Goal: Transaction & Acquisition: Book appointment/travel/reservation

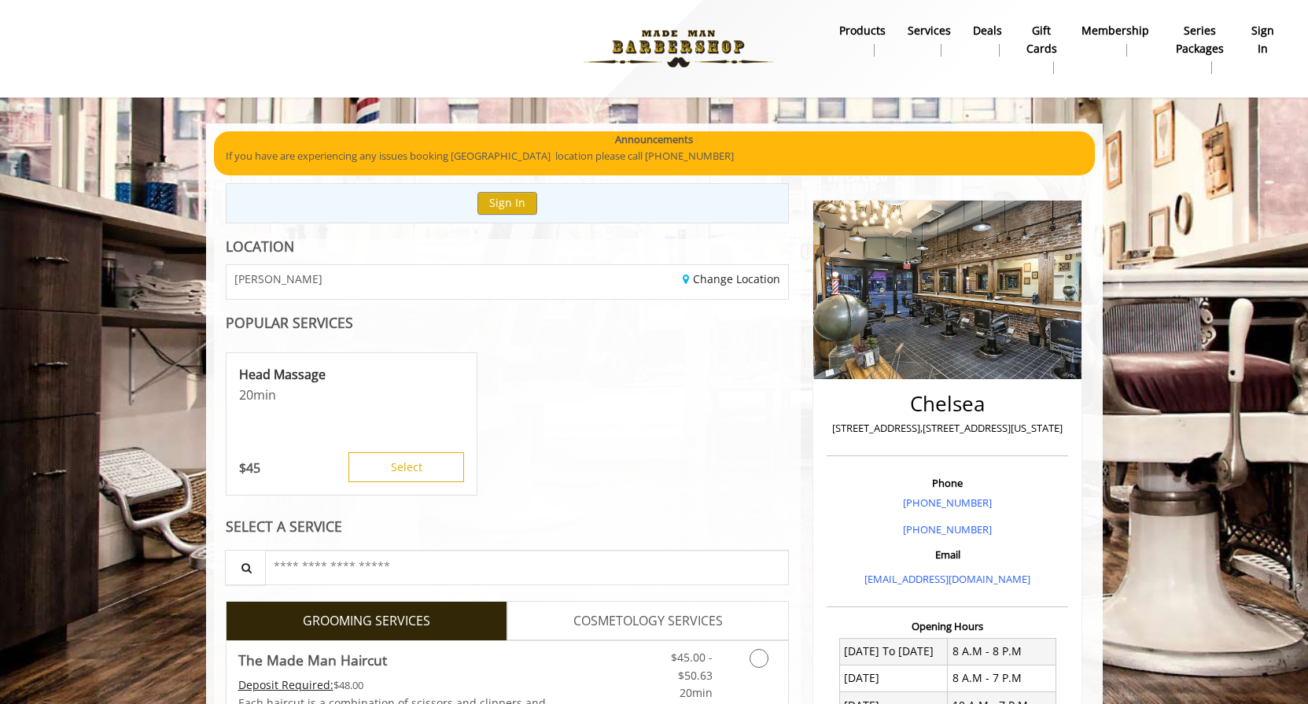
click at [762, 456] on div "Head Massage 20 min $ 45 Select" at bounding box center [508, 424] width 564 height 157
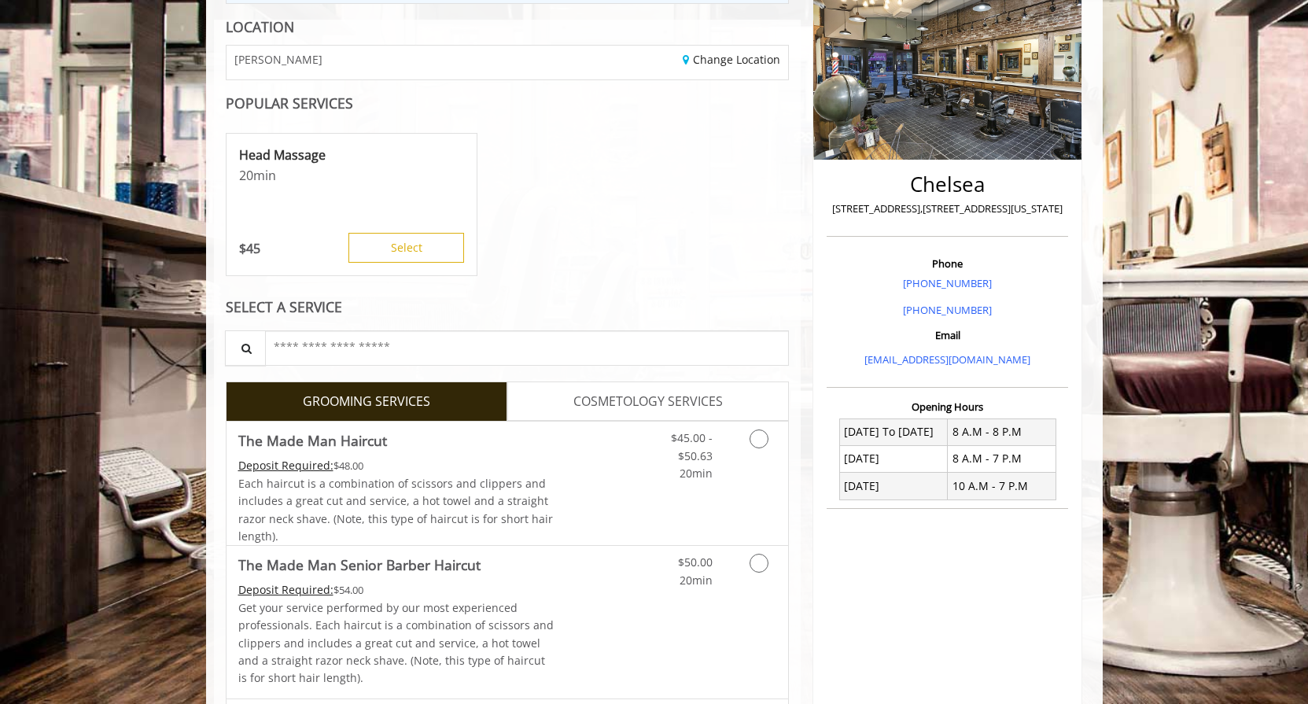
scroll to position [367, 0]
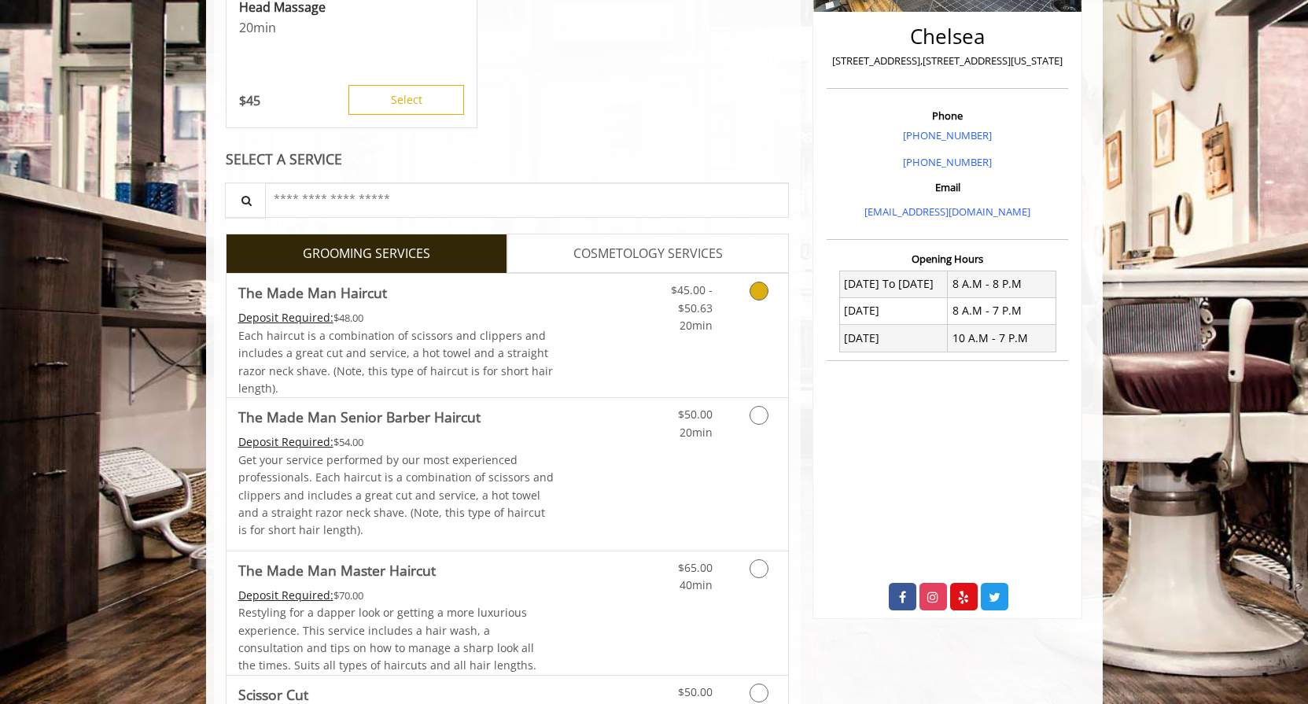
click at [758, 291] on icon "Grooming services" at bounding box center [759, 291] width 19 height 19
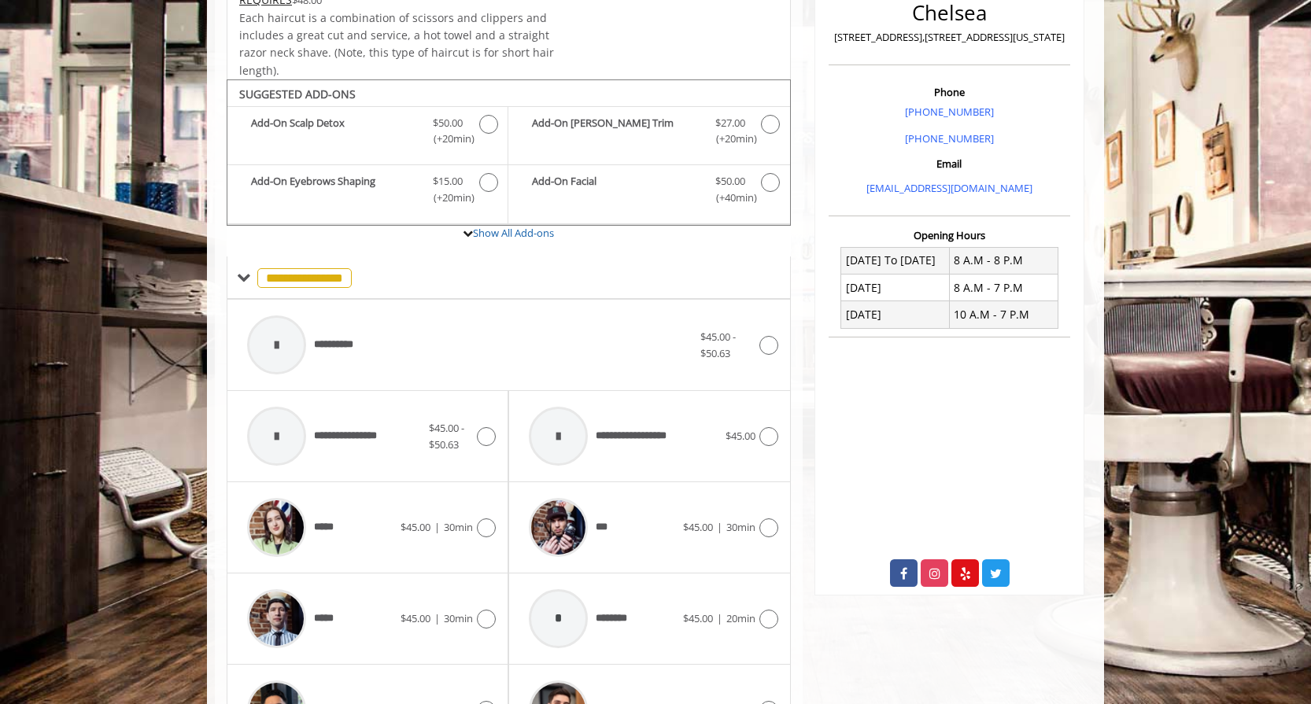
scroll to position [470, 0]
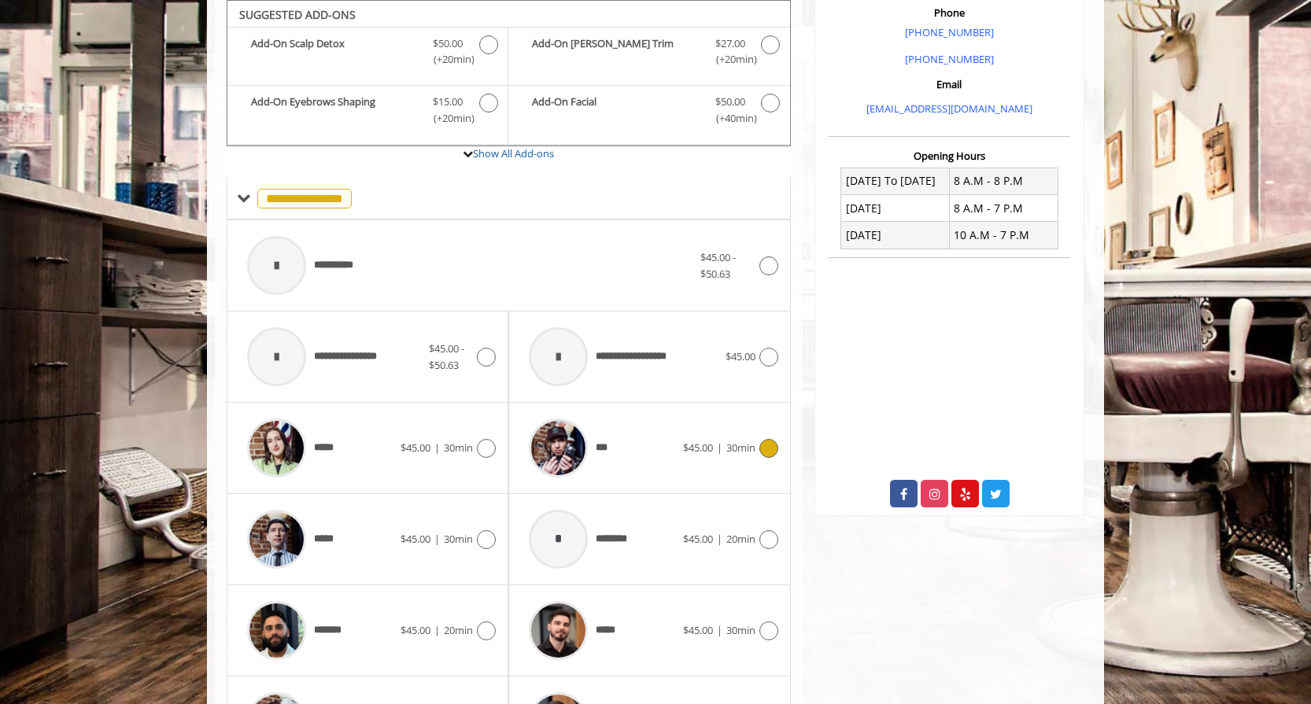
click at [769, 449] on icon at bounding box center [768, 448] width 19 height 19
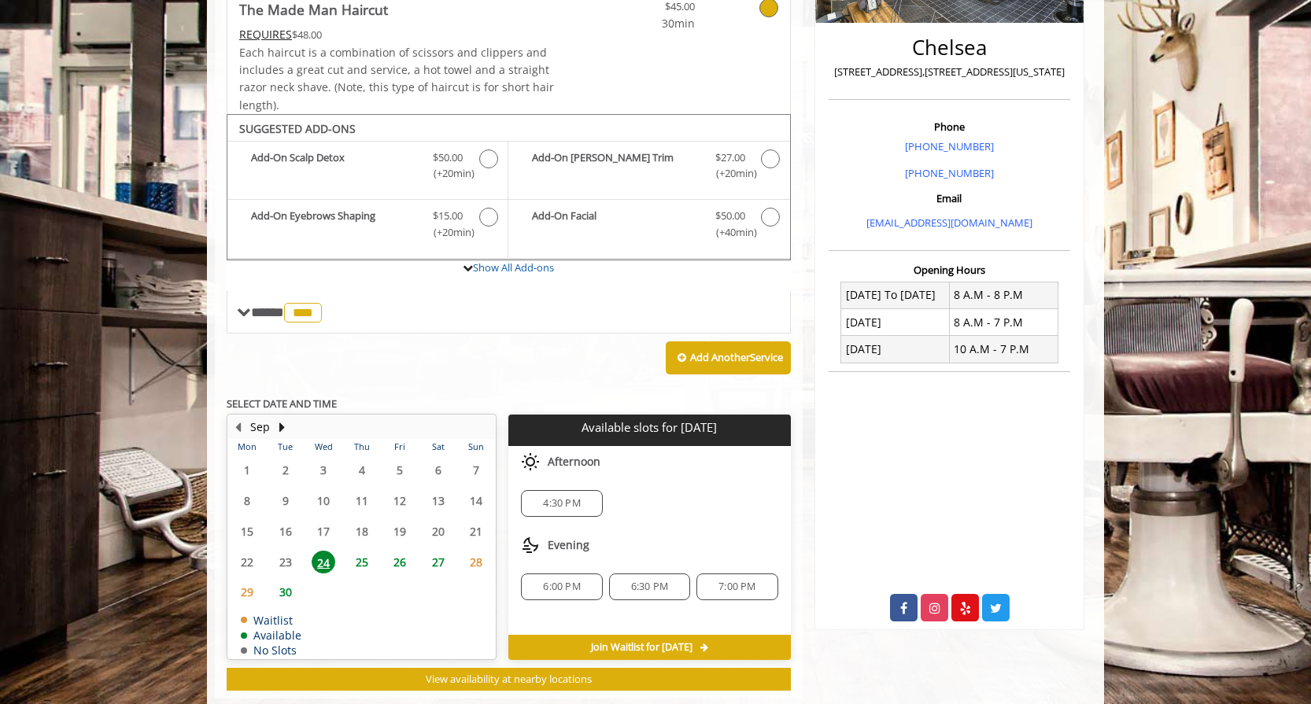
scroll to position [390, 0]
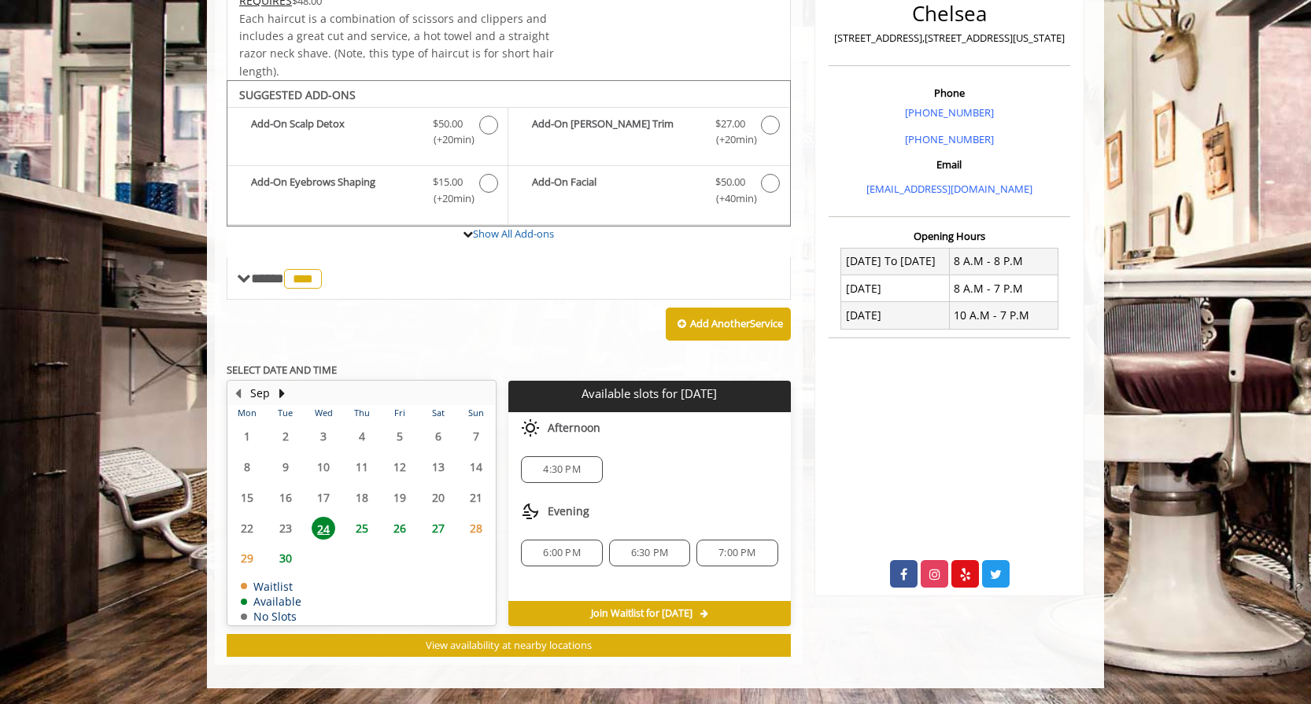
click at [402, 530] on span "26" at bounding box center [400, 528] width 24 height 23
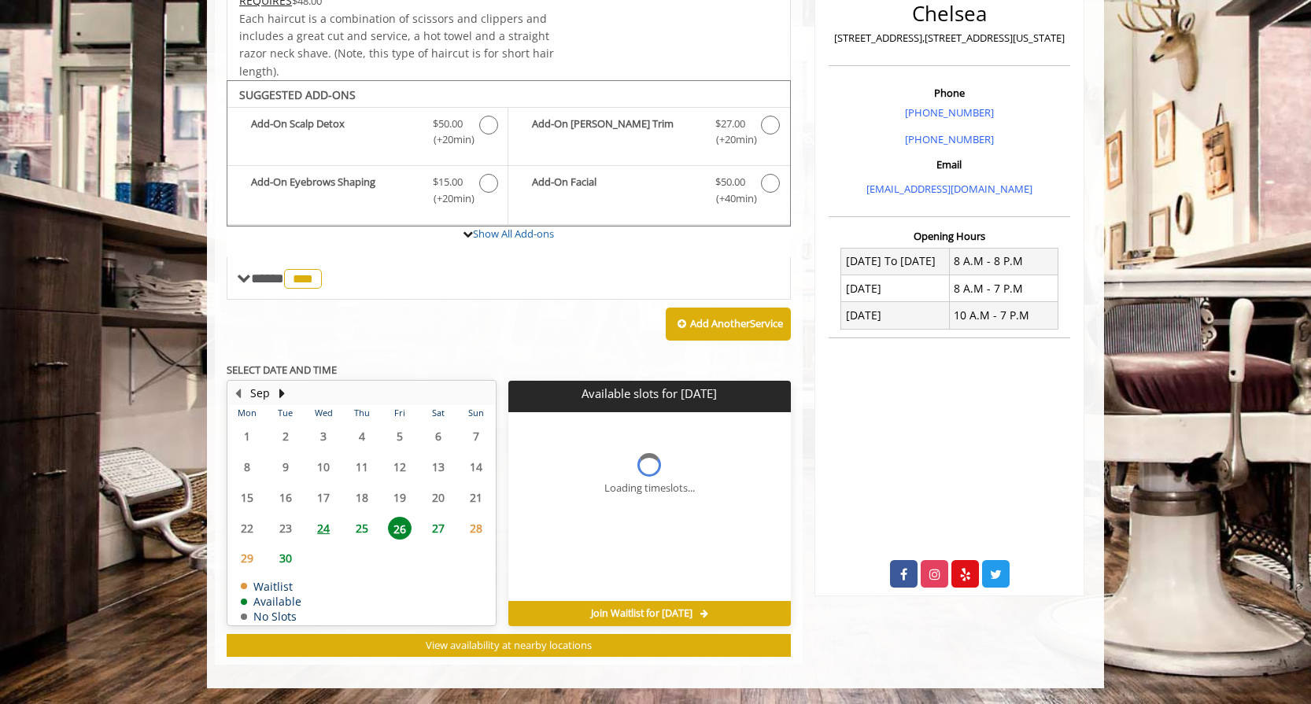
scroll to position [414, 0]
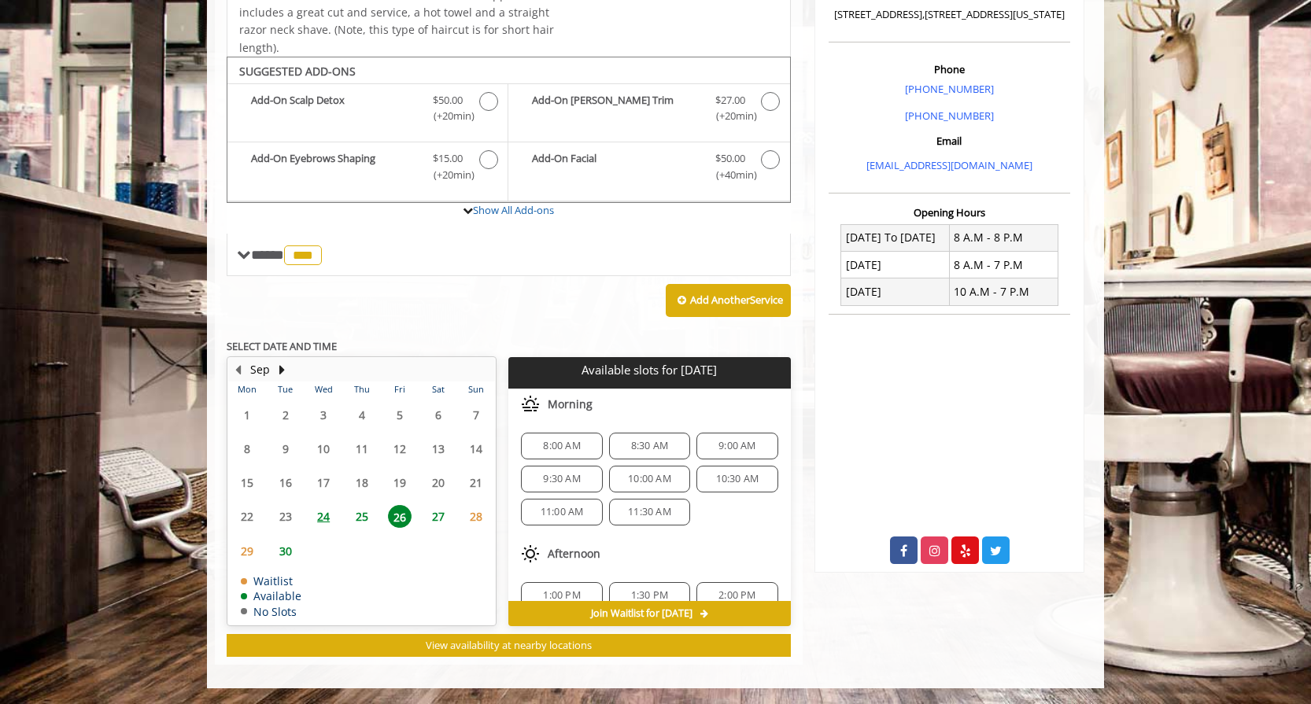
click at [635, 478] on span "10:00 AM" at bounding box center [649, 479] width 43 height 13
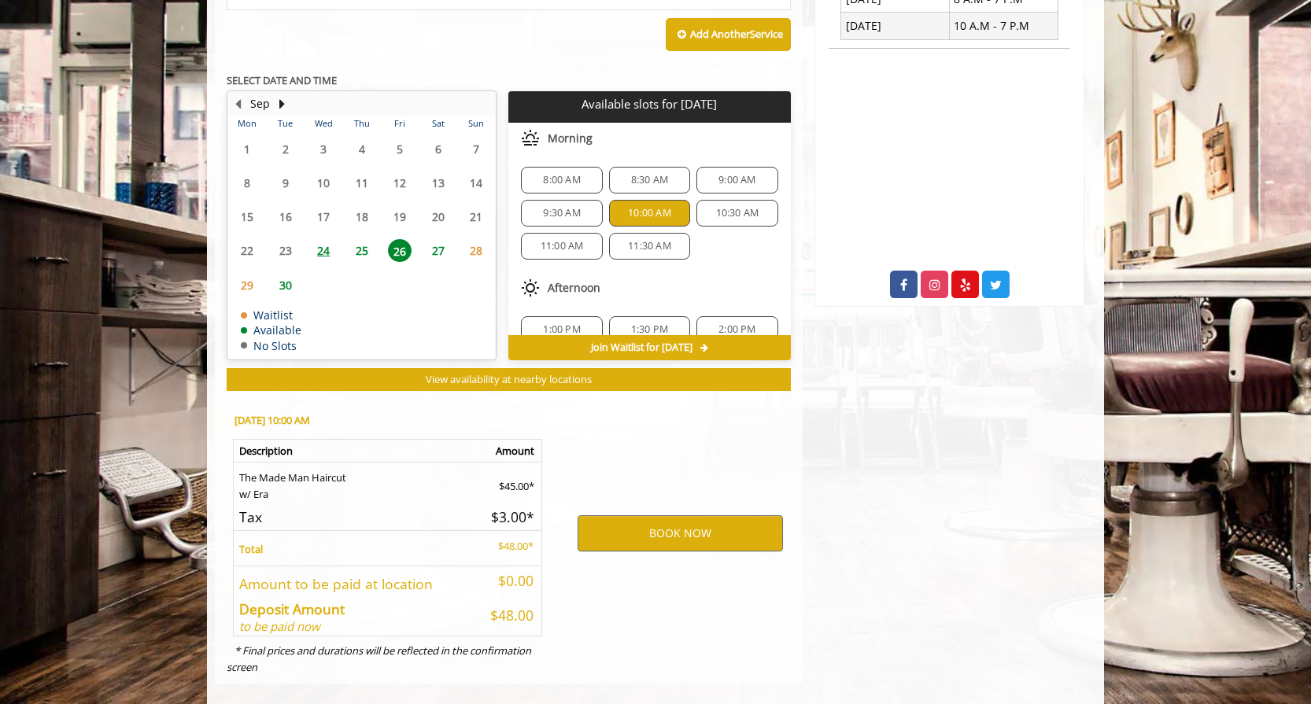
scroll to position [699, 0]
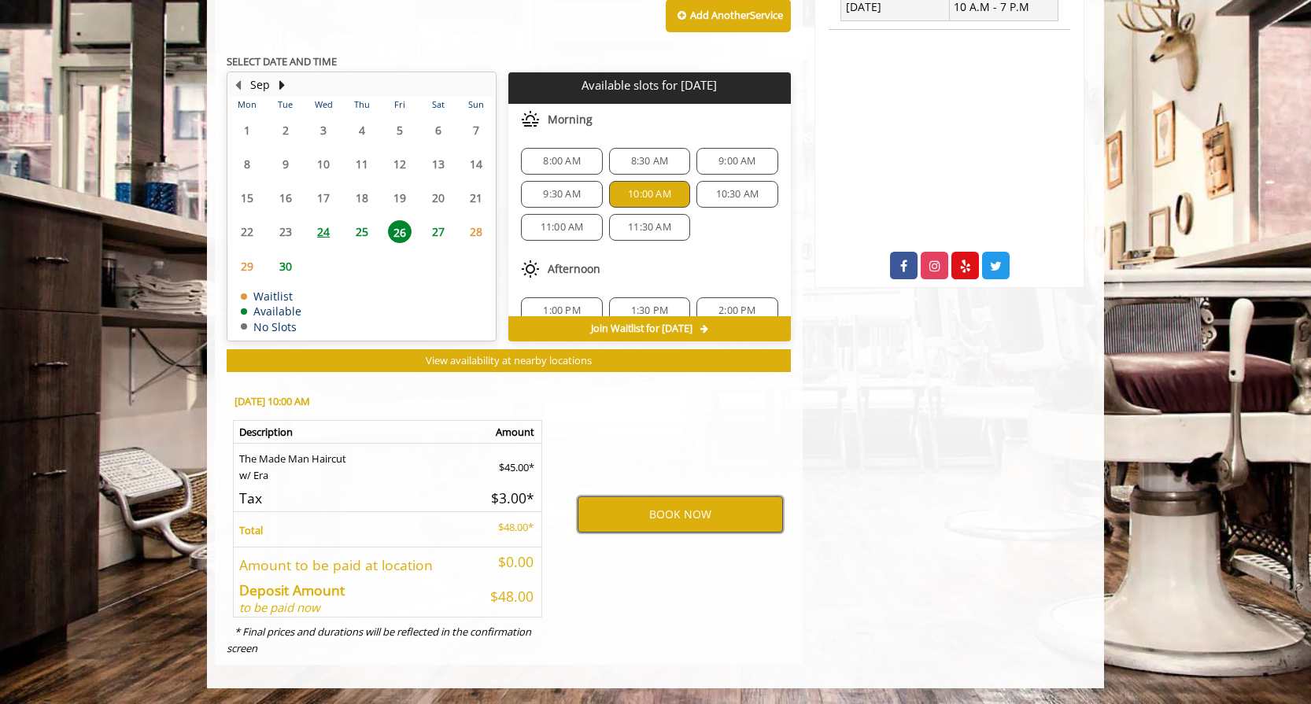
click at [696, 519] on button "BOOK NOW" at bounding box center [679, 514] width 205 height 36
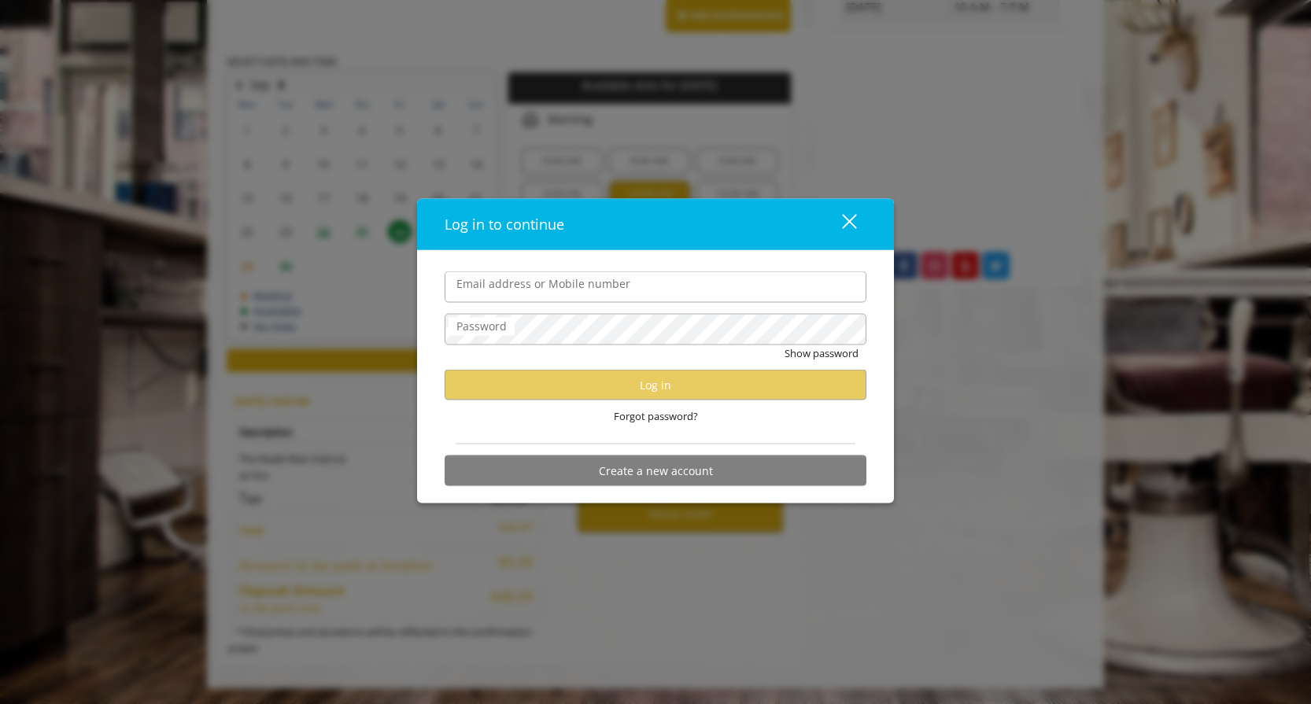
click at [588, 289] on input "Email address or Mobile number" at bounding box center [656, 286] width 422 height 31
type input "**********"
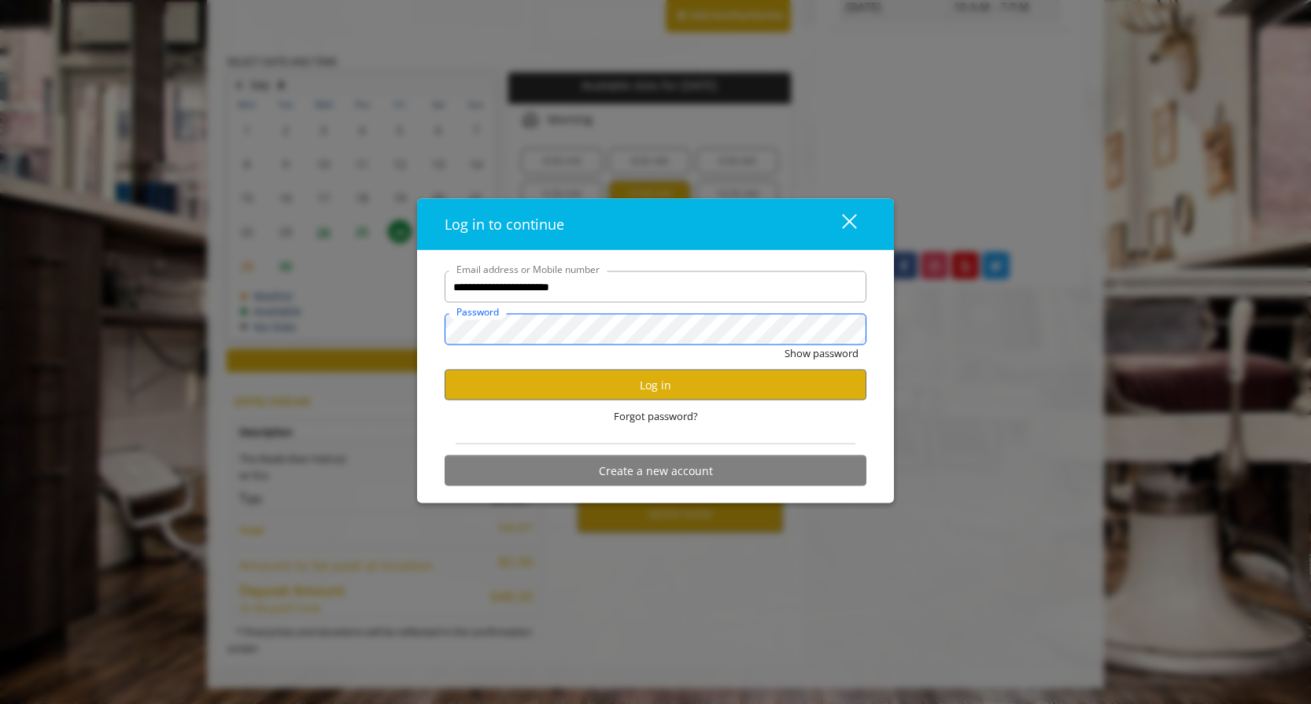
click at [784, 345] on button "Show password" at bounding box center [821, 353] width 74 height 17
click at [799, 351] on button "Hide password" at bounding box center [823, 353] width 70 height 17
click at [658, 378] on button "Log in" at bounding box center [656, 385] width 422 height 31
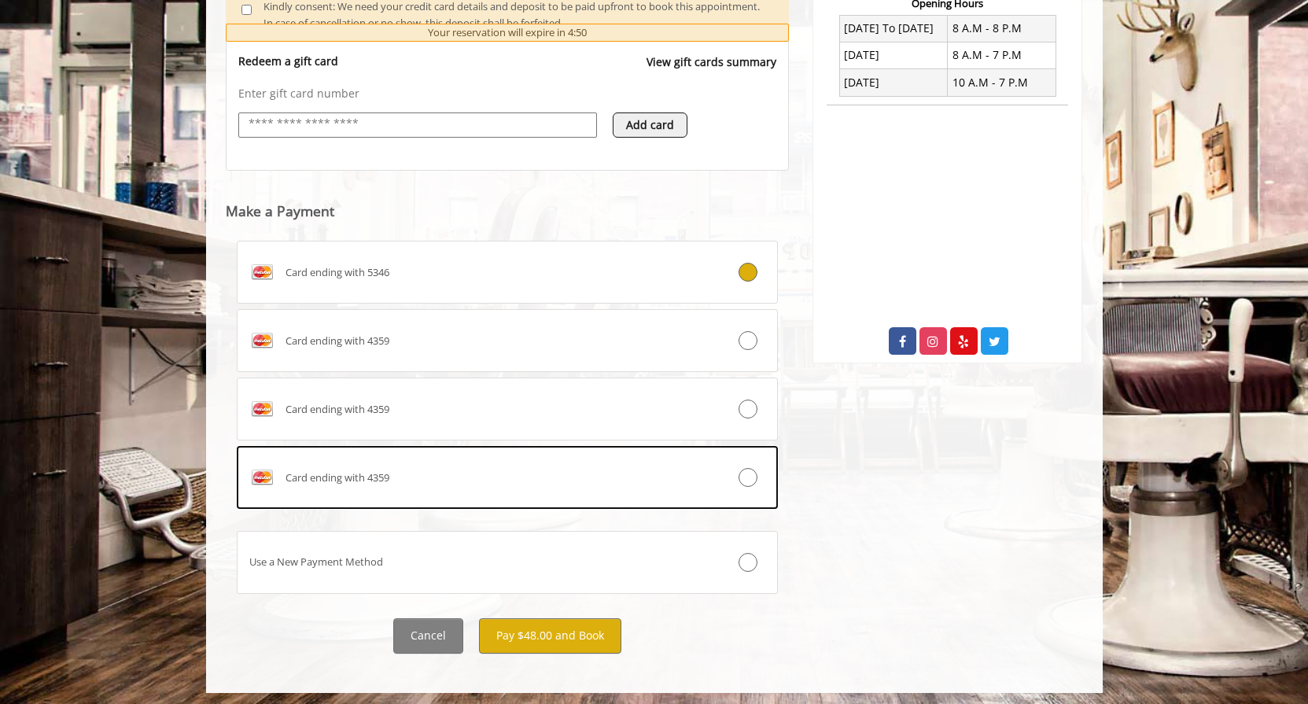
scroll to position [628, 0]
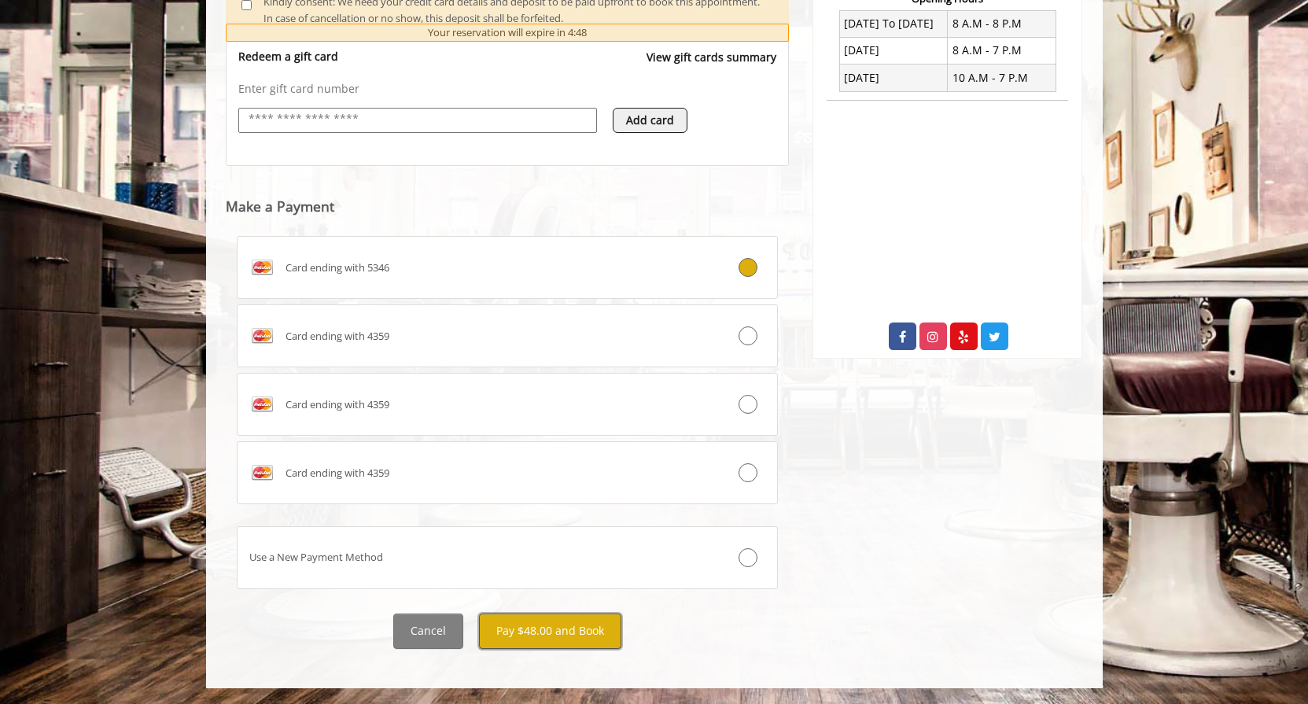
click at [565, 635] on button "Pay $48.00 and Book" at bounding box center [550, 631] width 142 height 35
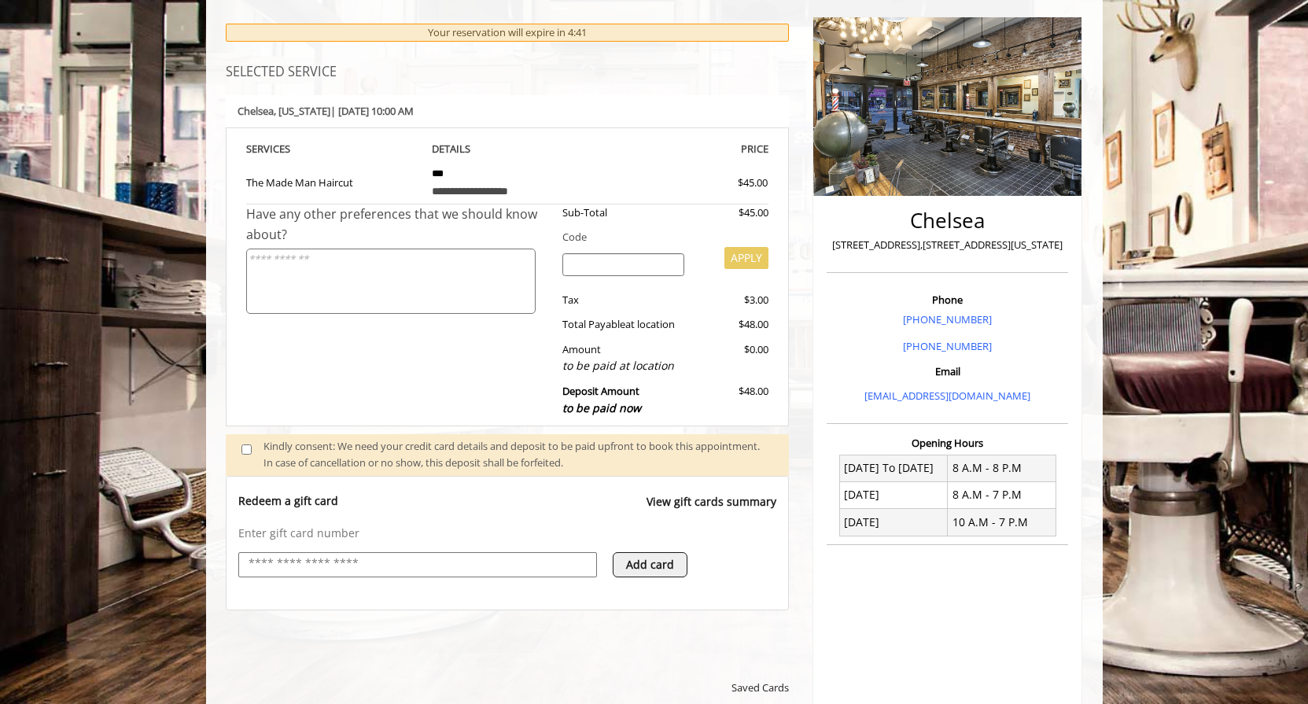
scroll to position [0, 0]
